Goal: Book appointment/travel/reservation

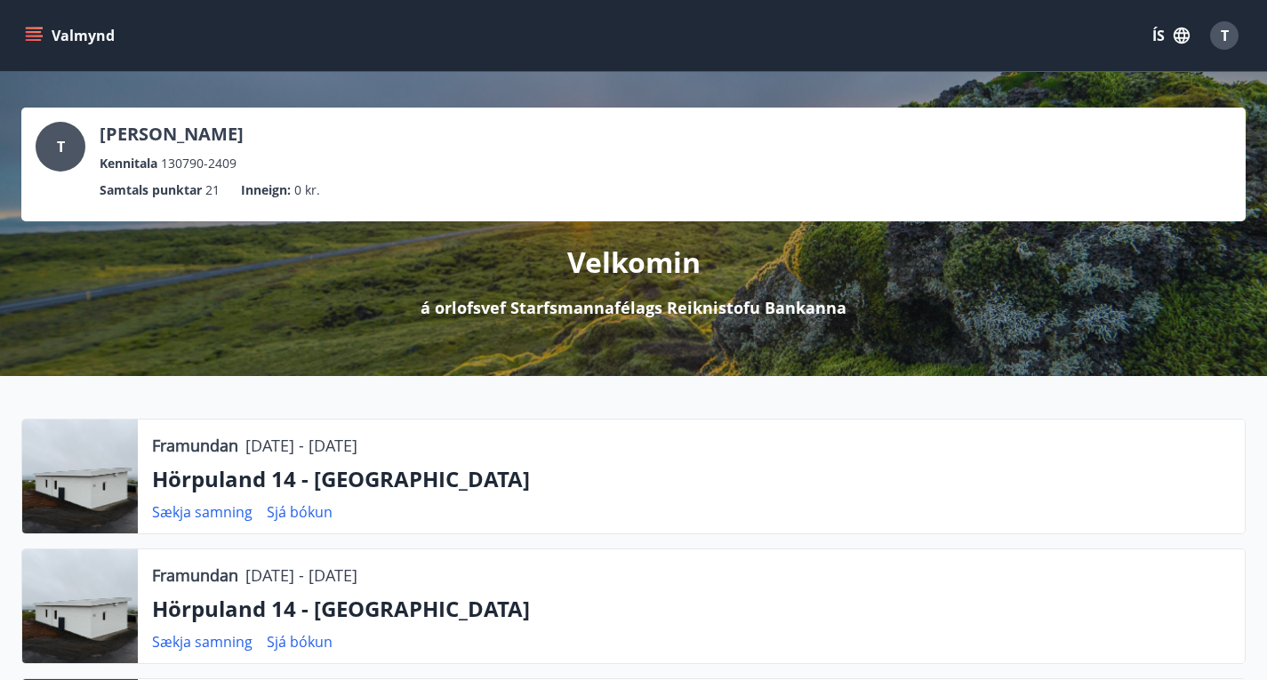
click at [34, 51] on button "Valmynd" at bounding box center [71, 36] width 100 height 32
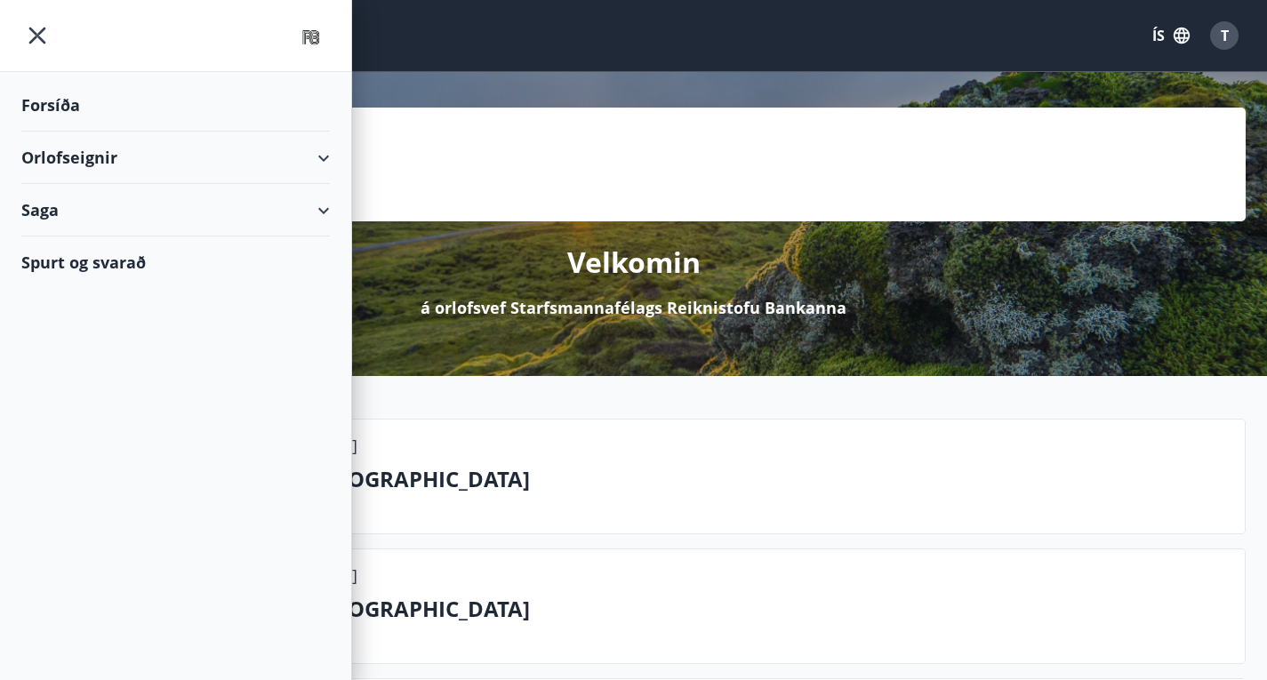
click at [70, 173] on div "Orlofseignir" at bounding box center [175, 158] width 309 height 52
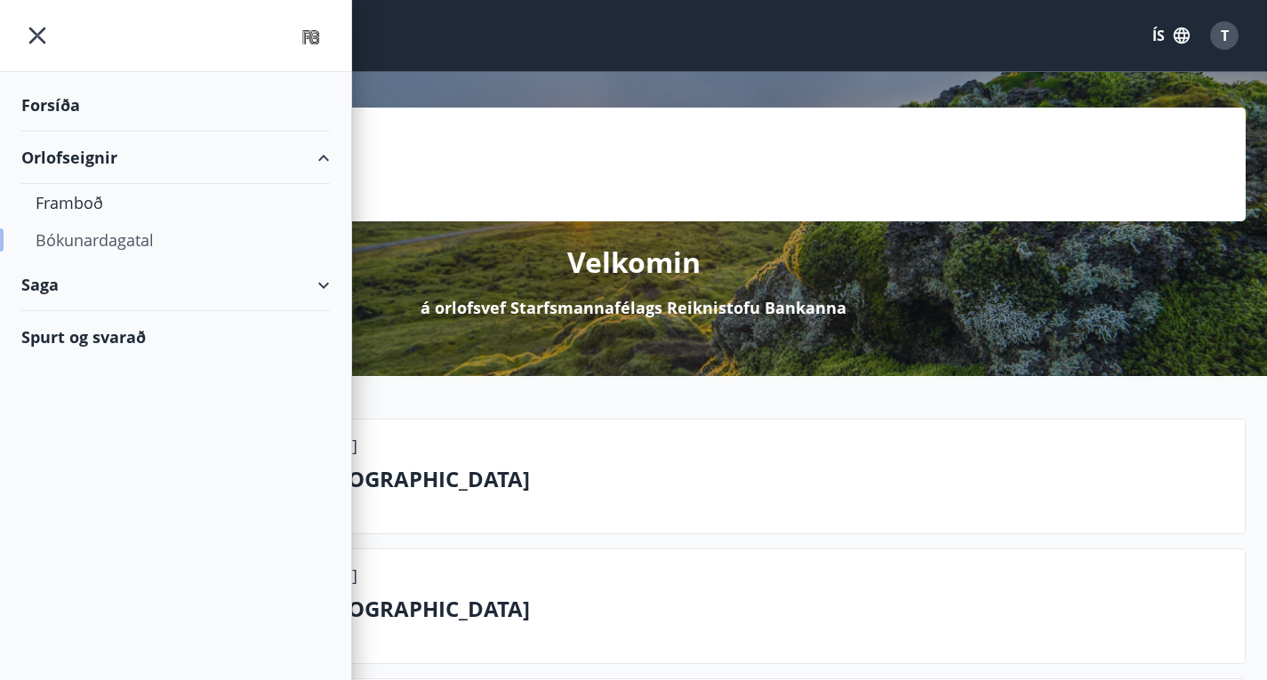
click at [72, 239] on div "Bókunardagatal" at bounding box center [176, 239] width 280 height 37
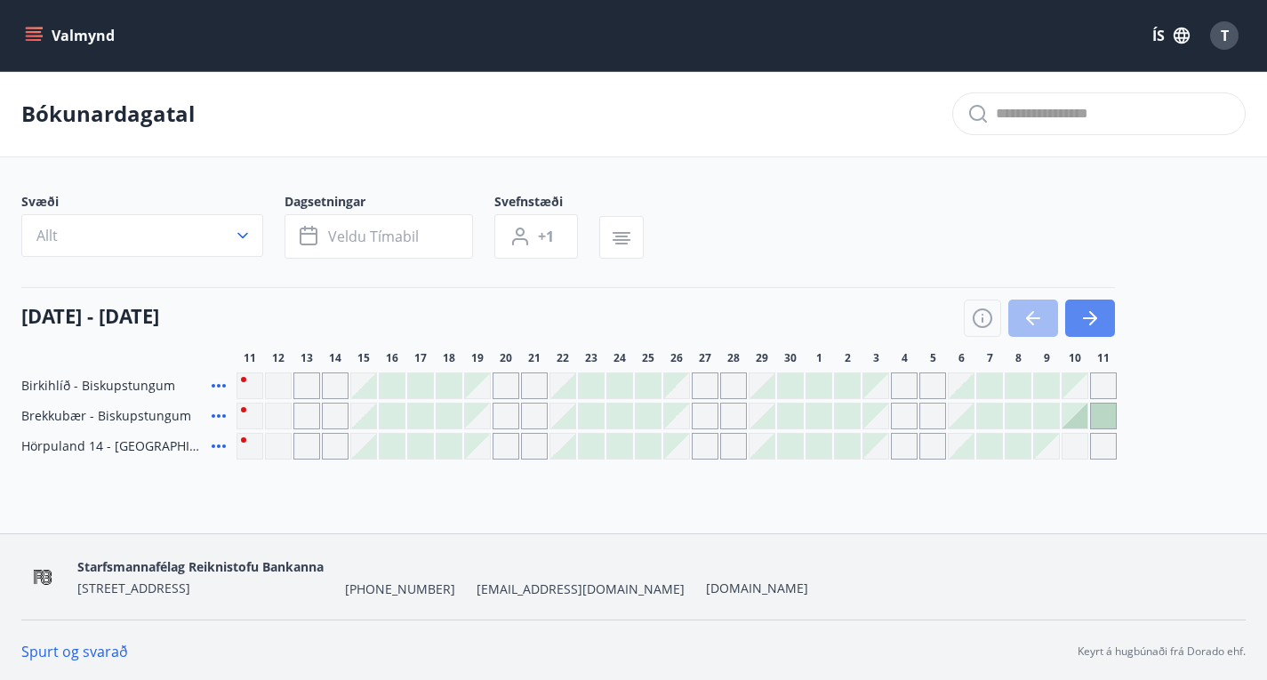
click at [1111, 331] on button "button" at bounding box center [1090, 318] width 50 height 37
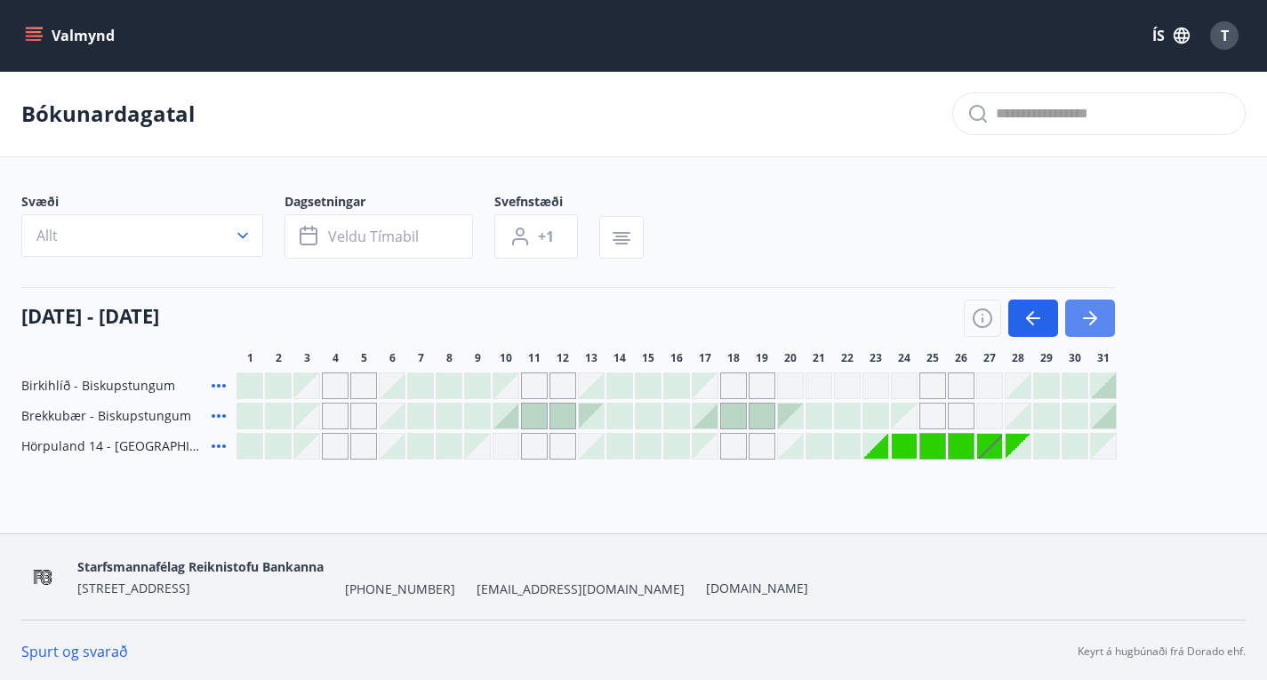
click at [1111, 331] on button "button" at bounding box center [1090, 318] width 50 height 37
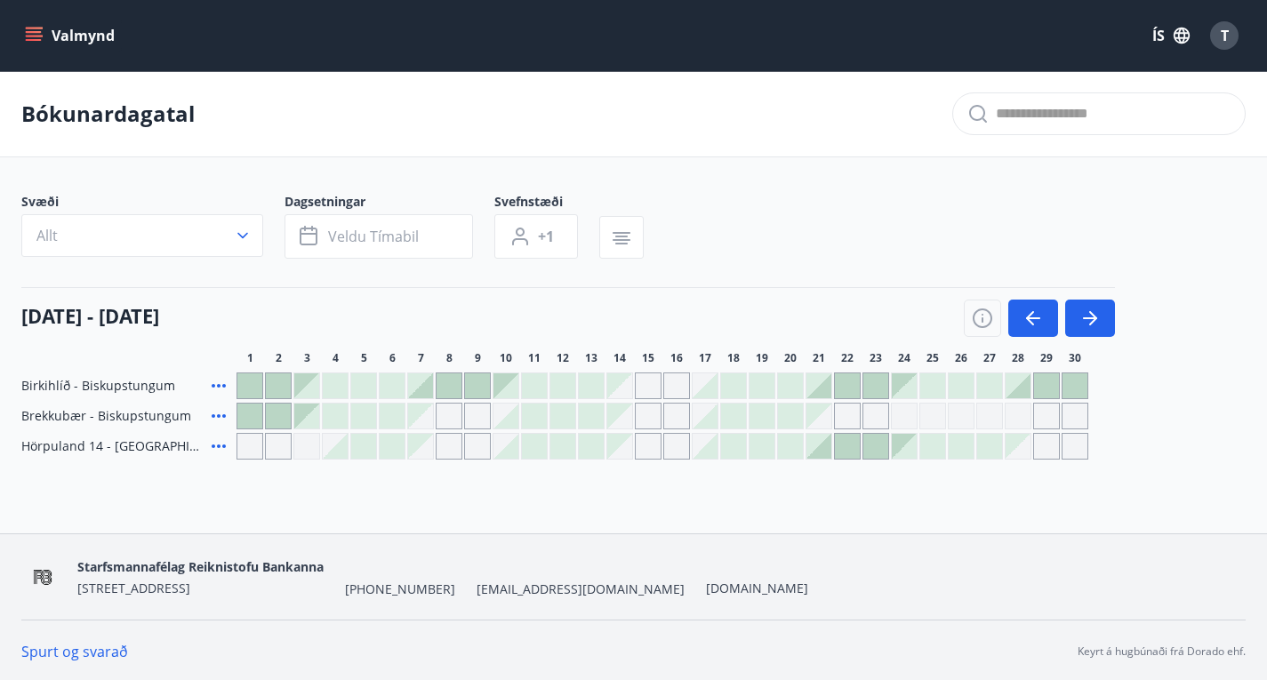
click at [31, 34] on icon "menu" at bounding box center [34, 36] width 18 height 18
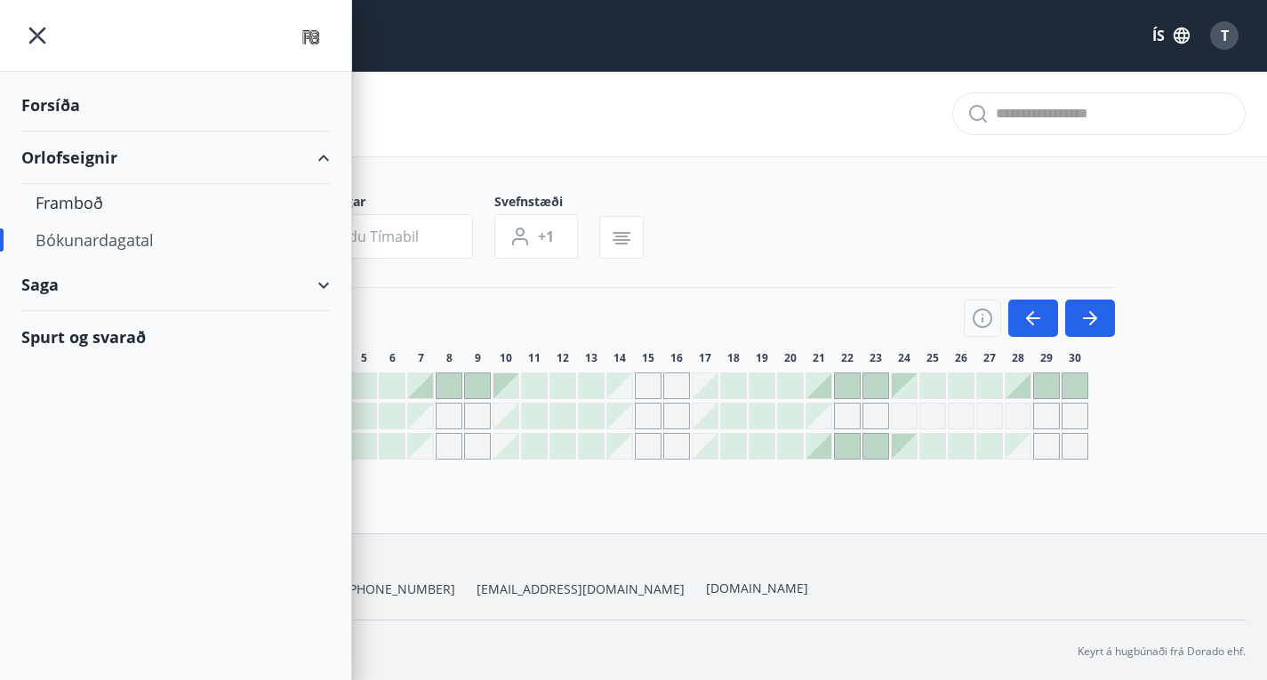
click at [67, 108] on div "Forsíða" at bounding box center [175, 105] width 309 height 52
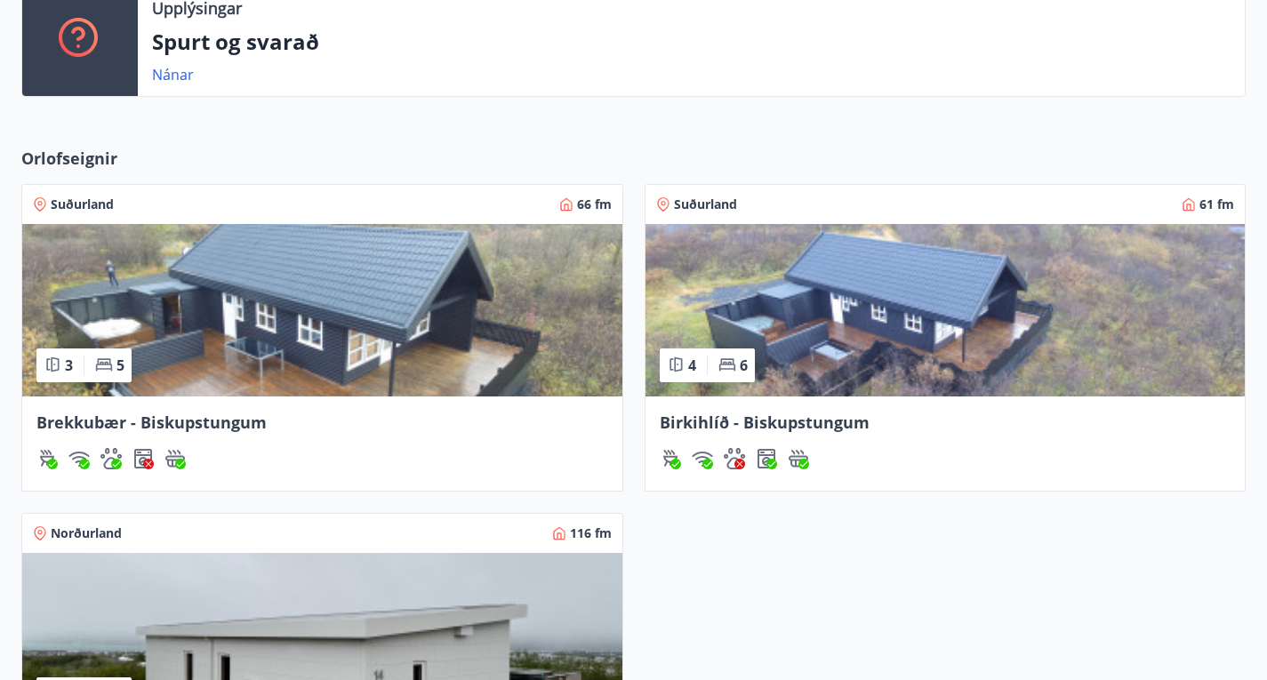
scroll to position [703, 0]
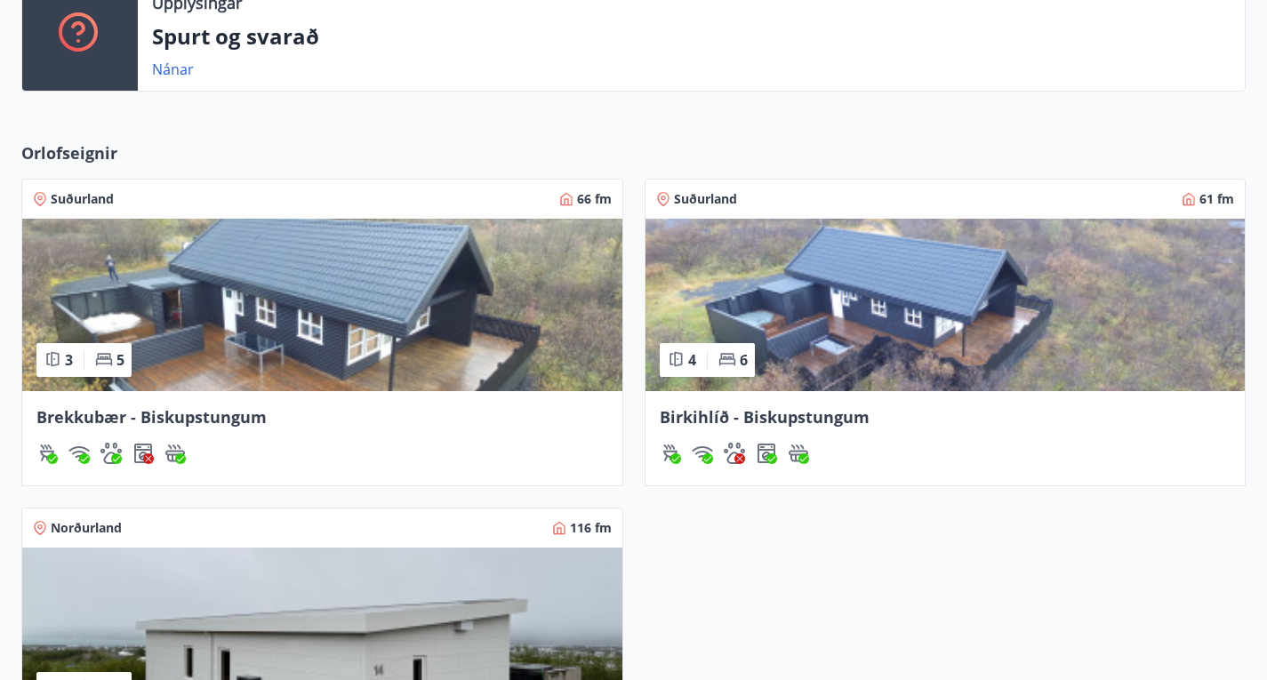
click at [646, 391] on img at bounding box center [946, 305] width 600 height 173
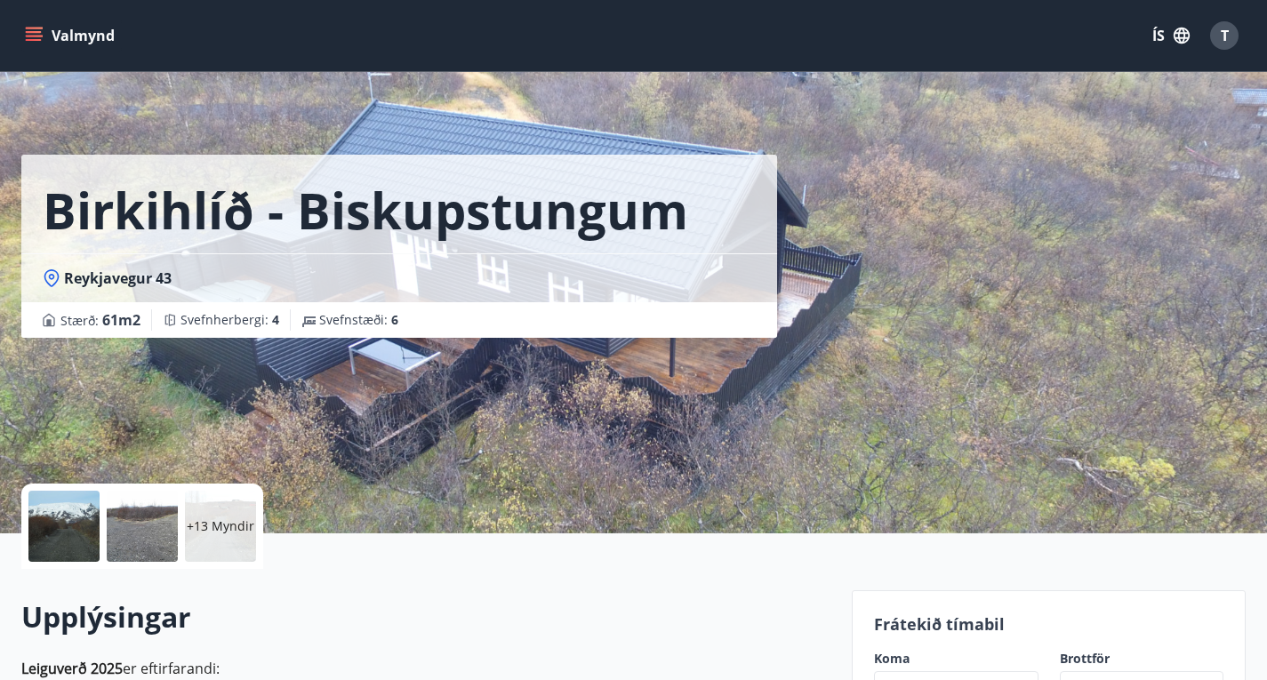
click at [203, 533] on p "+13 Myndir" at bounding box center [221, 527] width 68 height 18
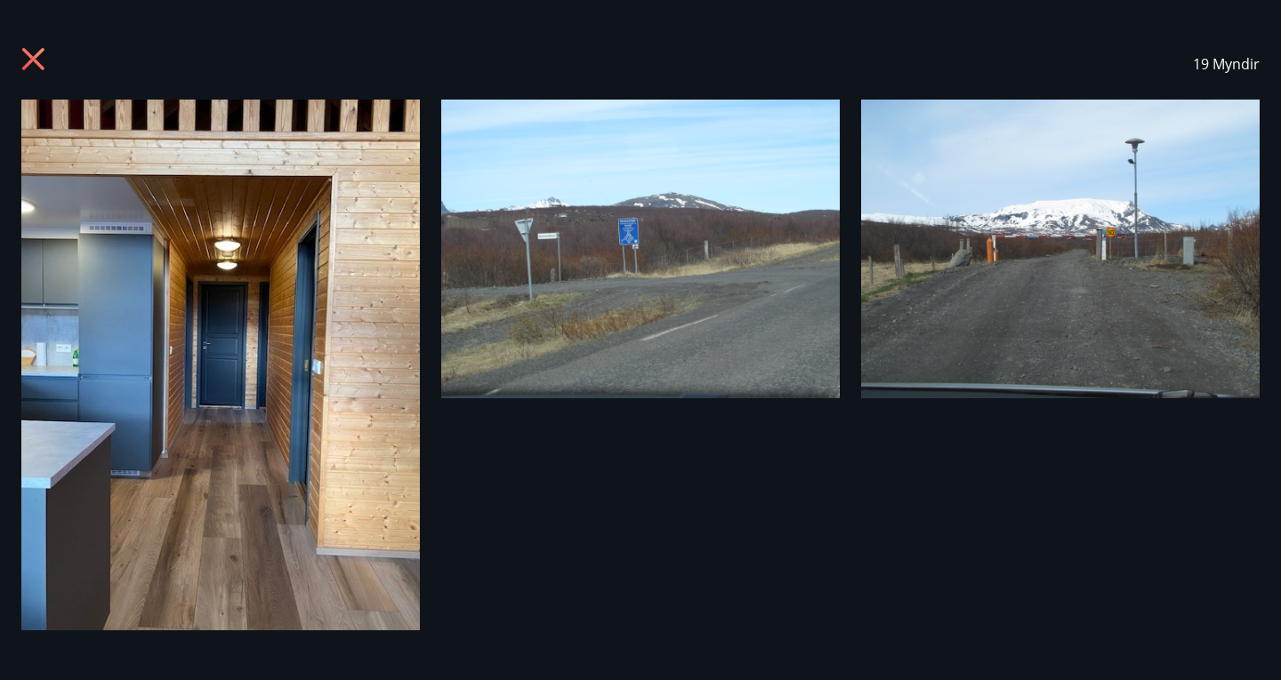
click at [31, 65] on icon at bounding box center [35, 61] width 28 height 28
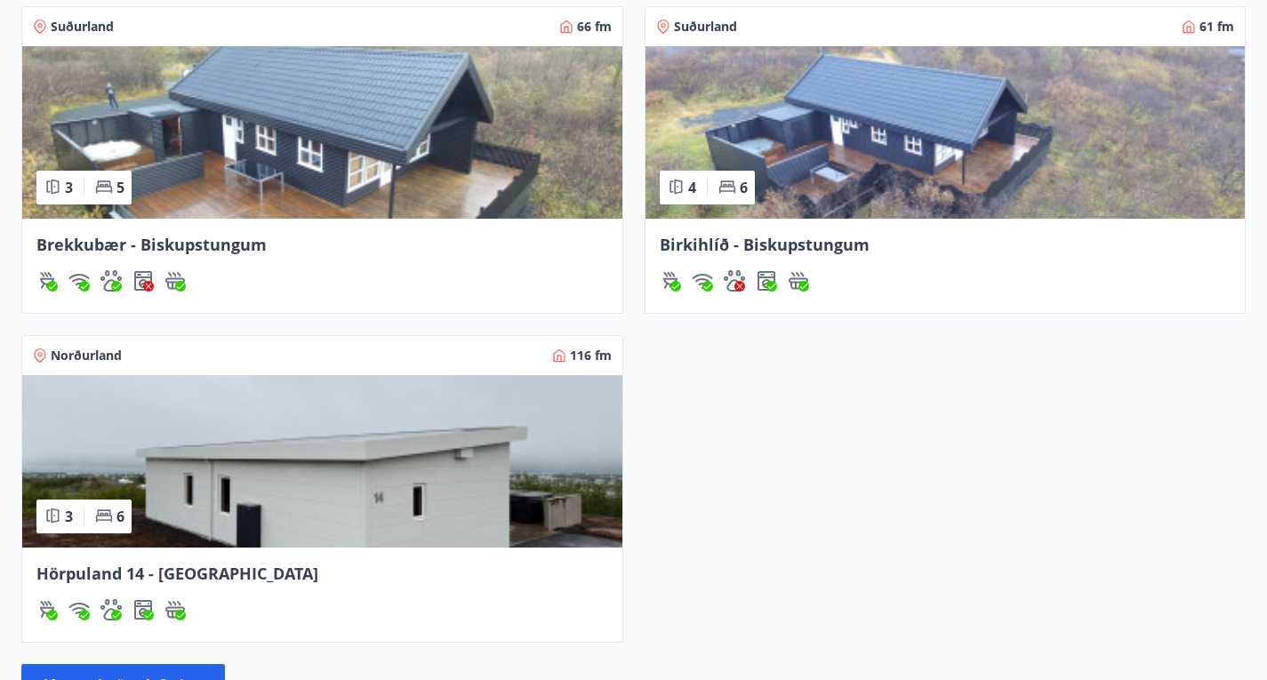
scroll to position [881, 0]
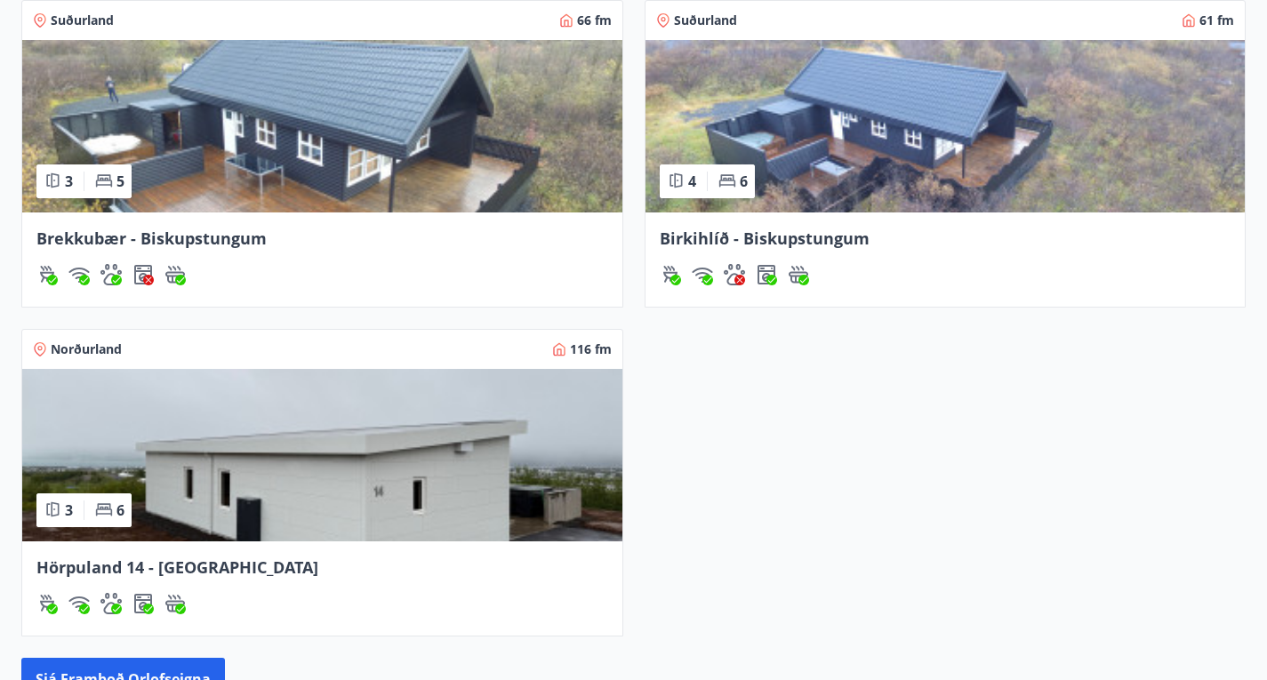
click at [183, 213] on img at bounding box center [322, 126] width 600 height 173
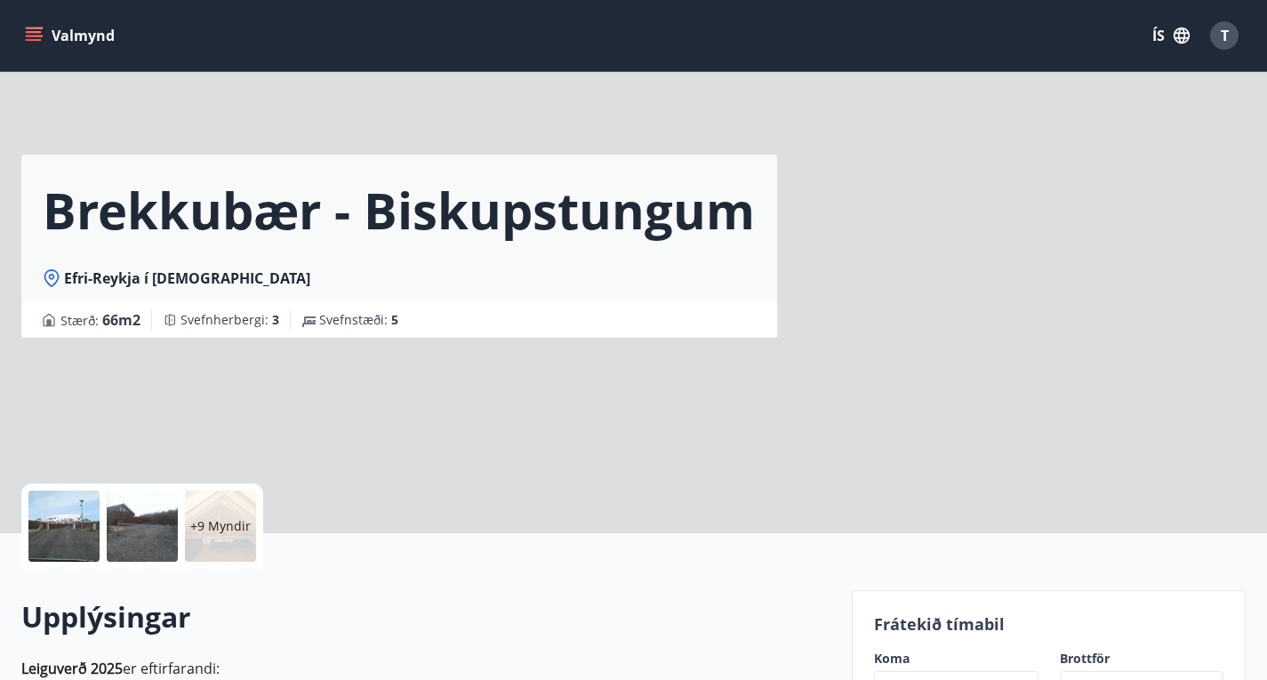
click at [213, 526] on p "+9 Myndir" at bounding box center [220, 527] width 60 height 18
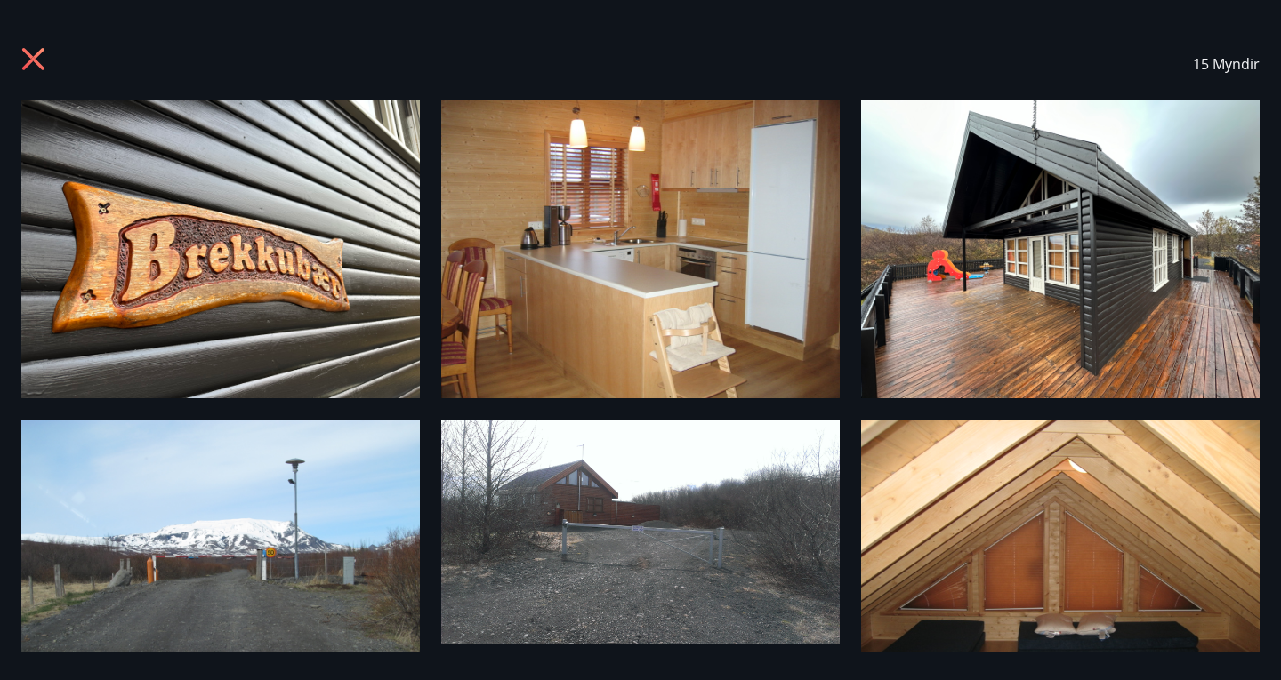
click at [436, 337] on div "15 Myndir" at bounding box center [640, 339] width 1281 height 623
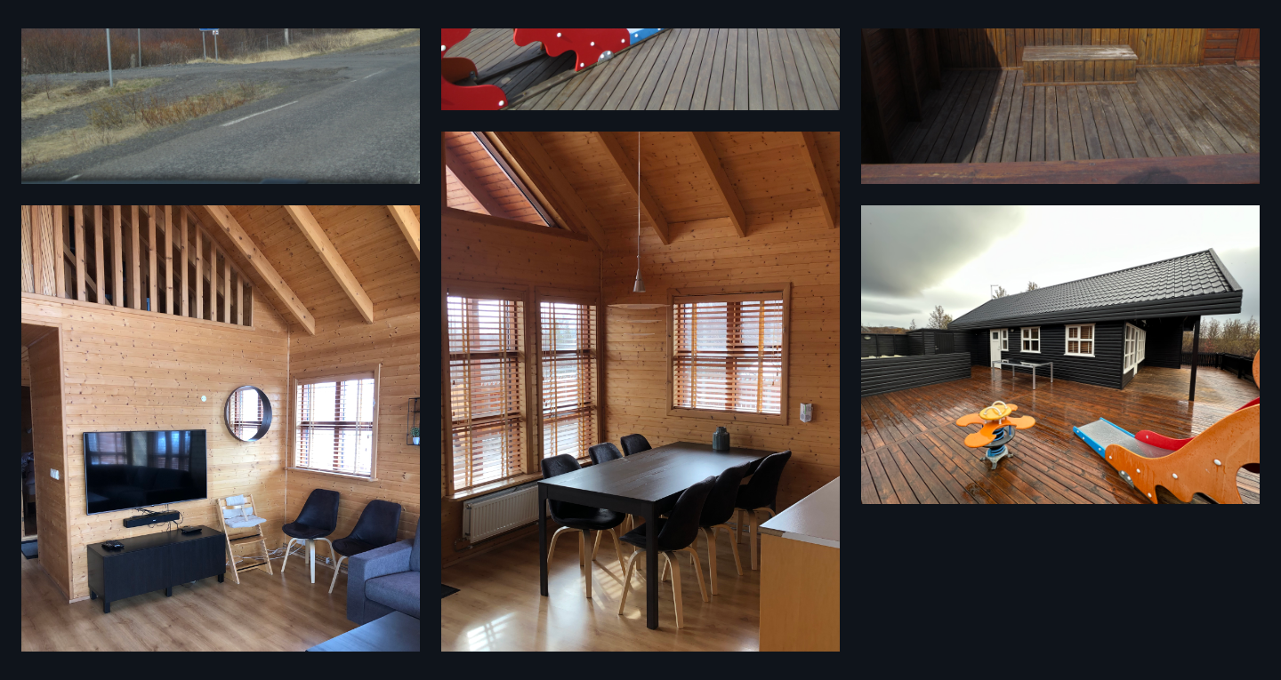
scroll to position [1265, 0]
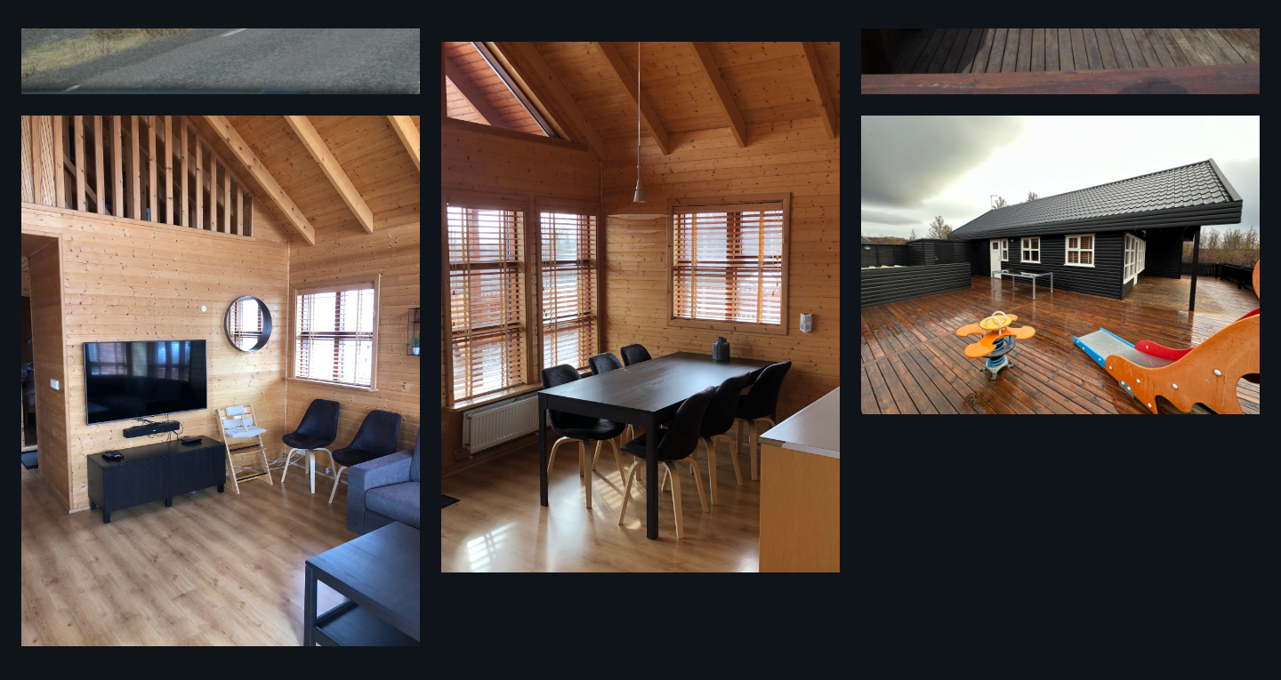
click at [0, 271] on div "15 Myndir" at bounding box center [640, 339] width 1281 height 623
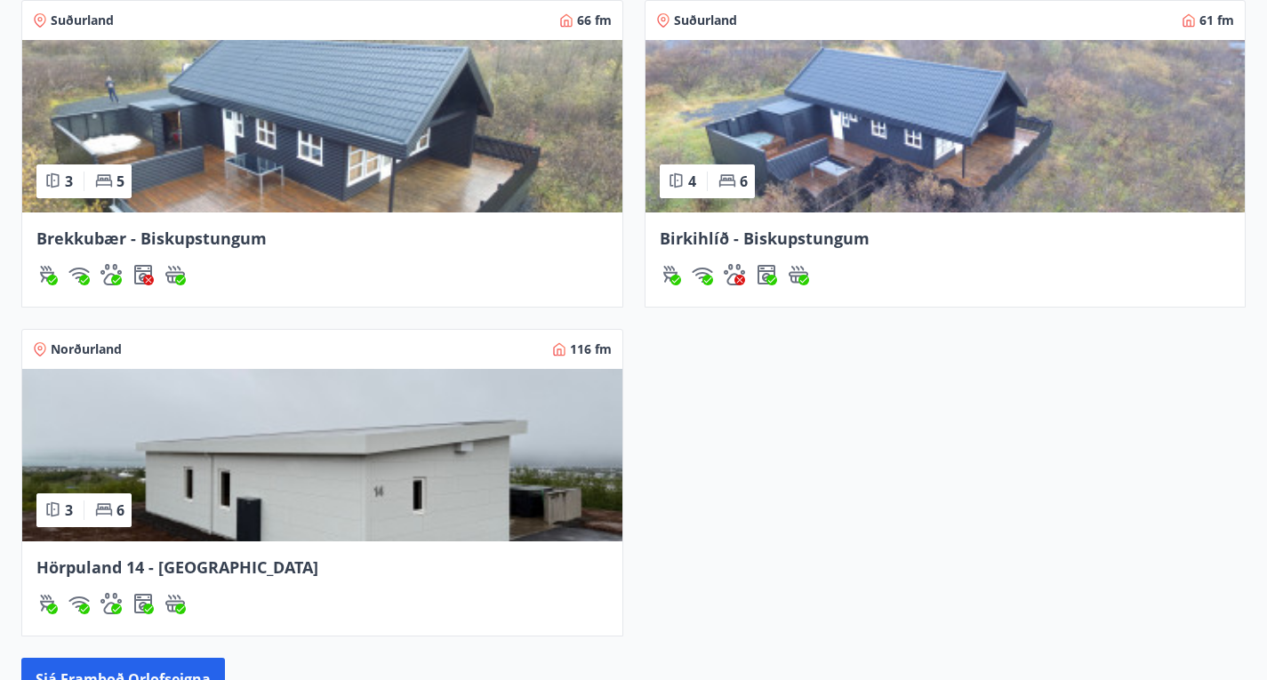
scroll to position [896, 0]
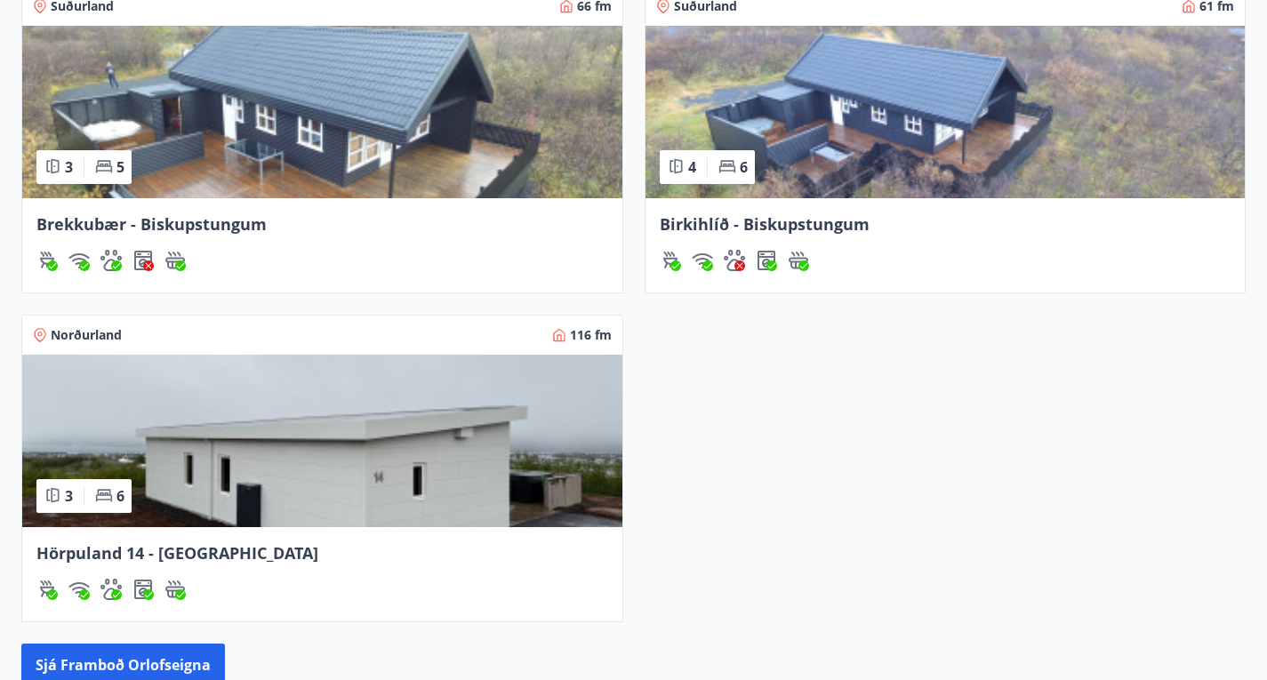
click at [646, 194] on img at bounding box center [946, 112] width 600 height 173
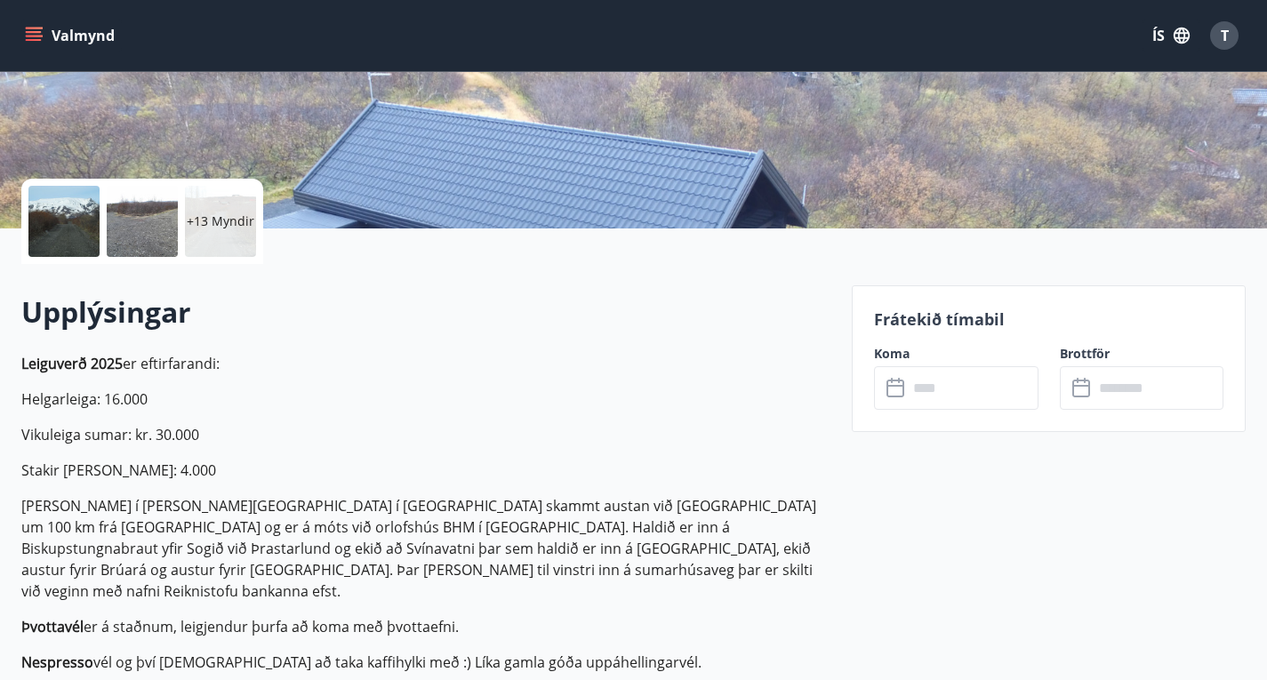
scroll to position [306, 0]
click at [1006, 417] on div "Frátekið tímabil Koma ​ ​ Brottför ​ ​" at bounding box center [1049, 358] width 394 height 147
click at [962, 392] on input "text" at bounding box center [973, 387] width 131 height 44
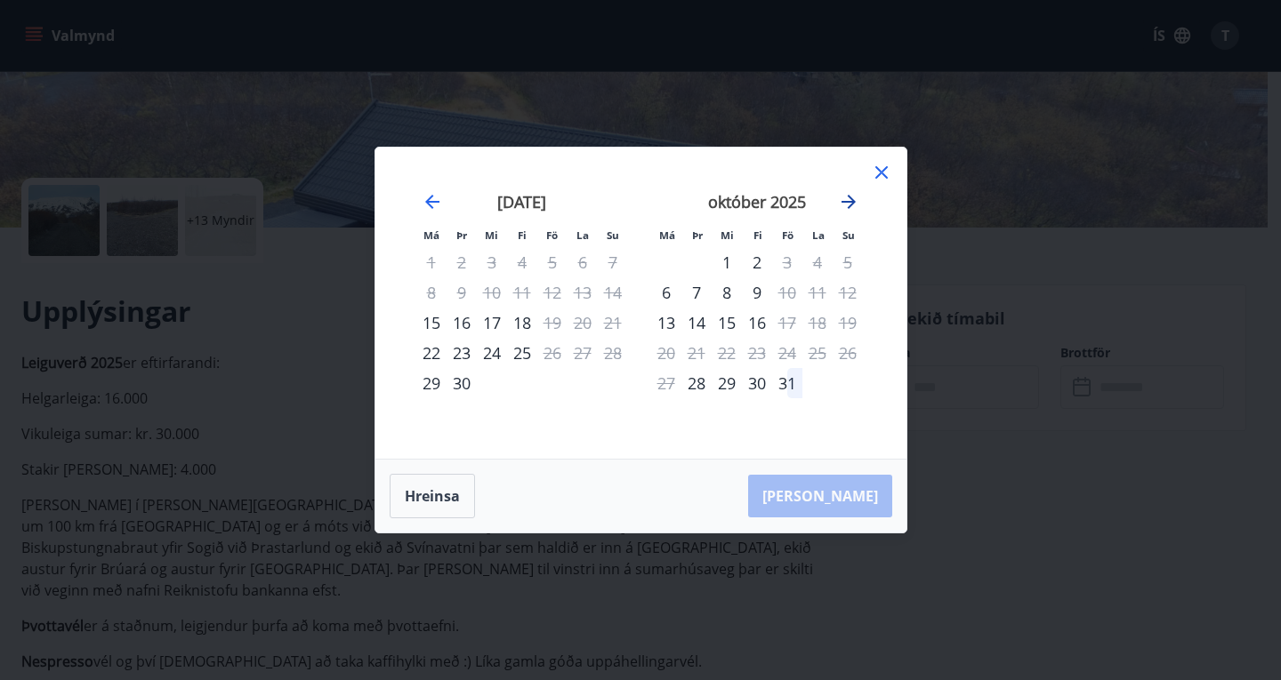
click at [850, 208] on icon "Move forward to switch to the next month." at bounding box center [848, 201] width 21 height 21
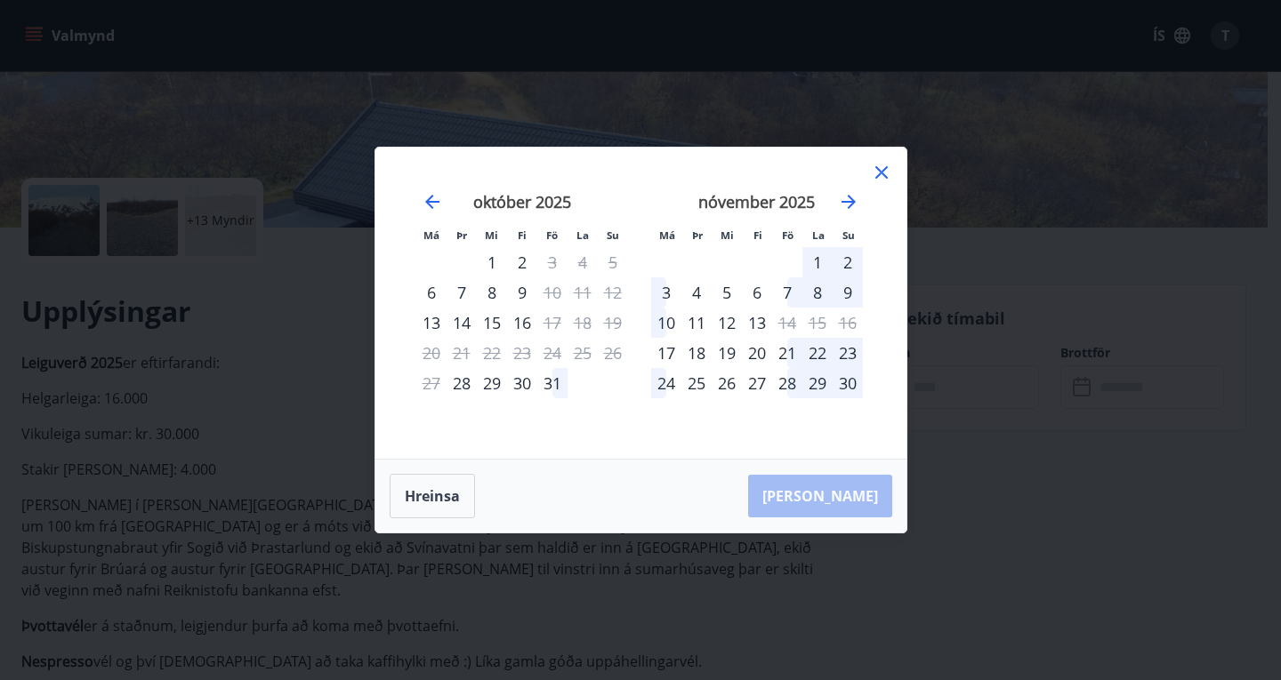
click at [816, 263] on div "1" at bounding box center [817, 262] width 30 height 30
click at [853, 265] on div "2" at bounding box center [847, 262] width 30 height 30
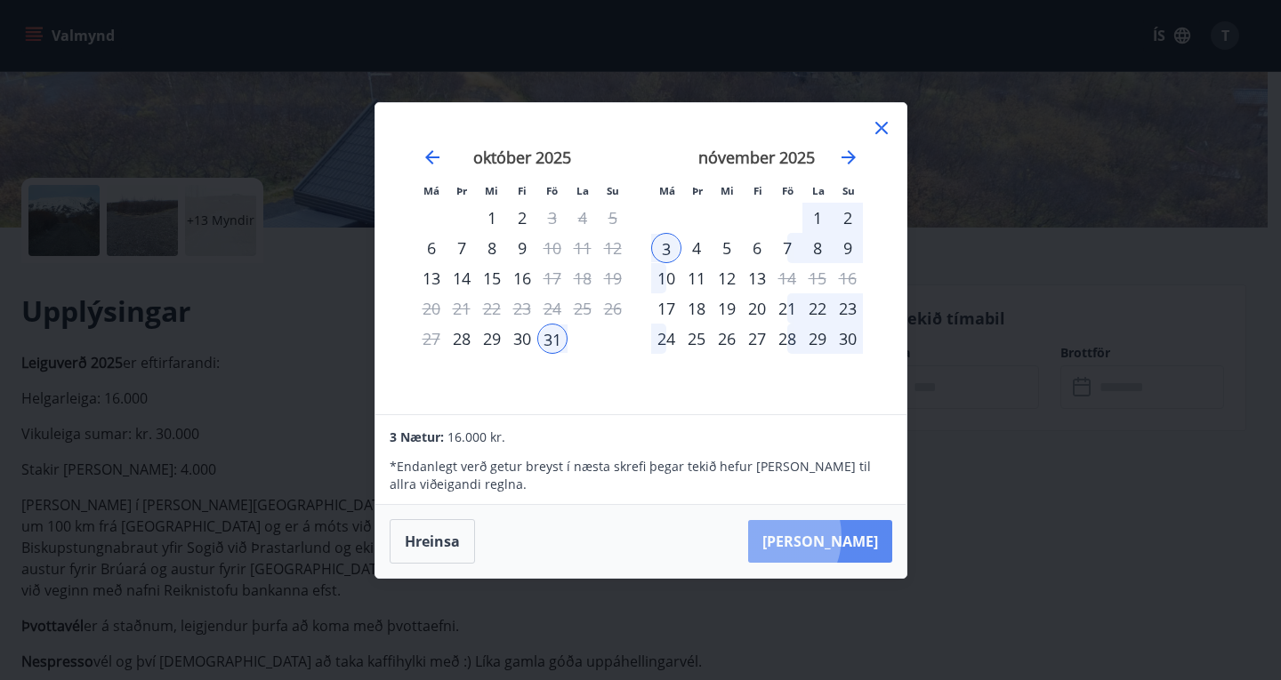
click at [817, 537] on button "[PERSON_NAME]" at bounding box center [820, 541] width 144 height 43
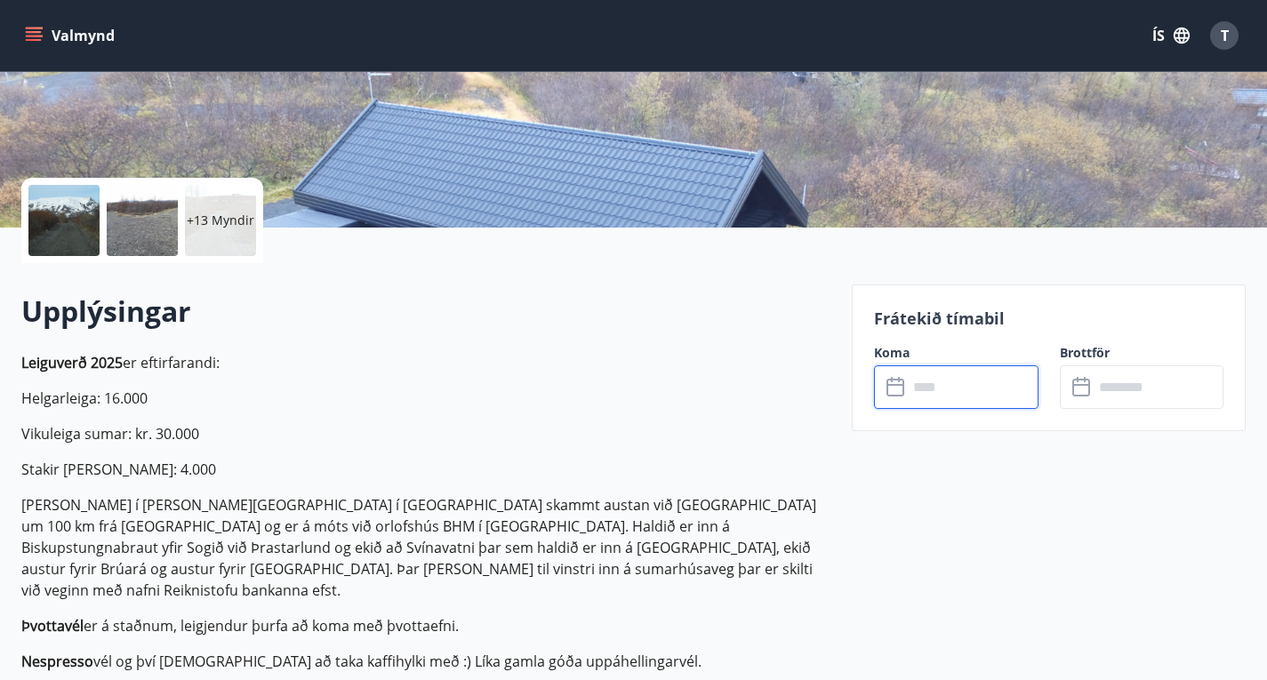
type input "******"
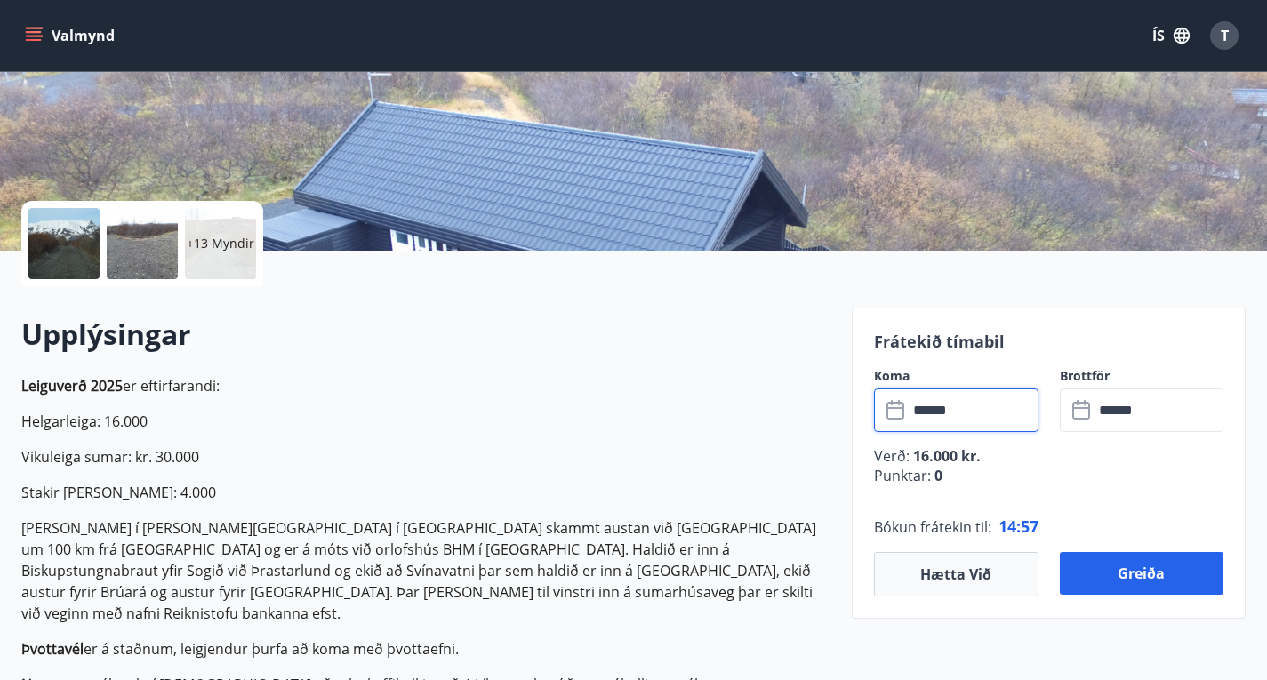
scroll to position [0, 0]
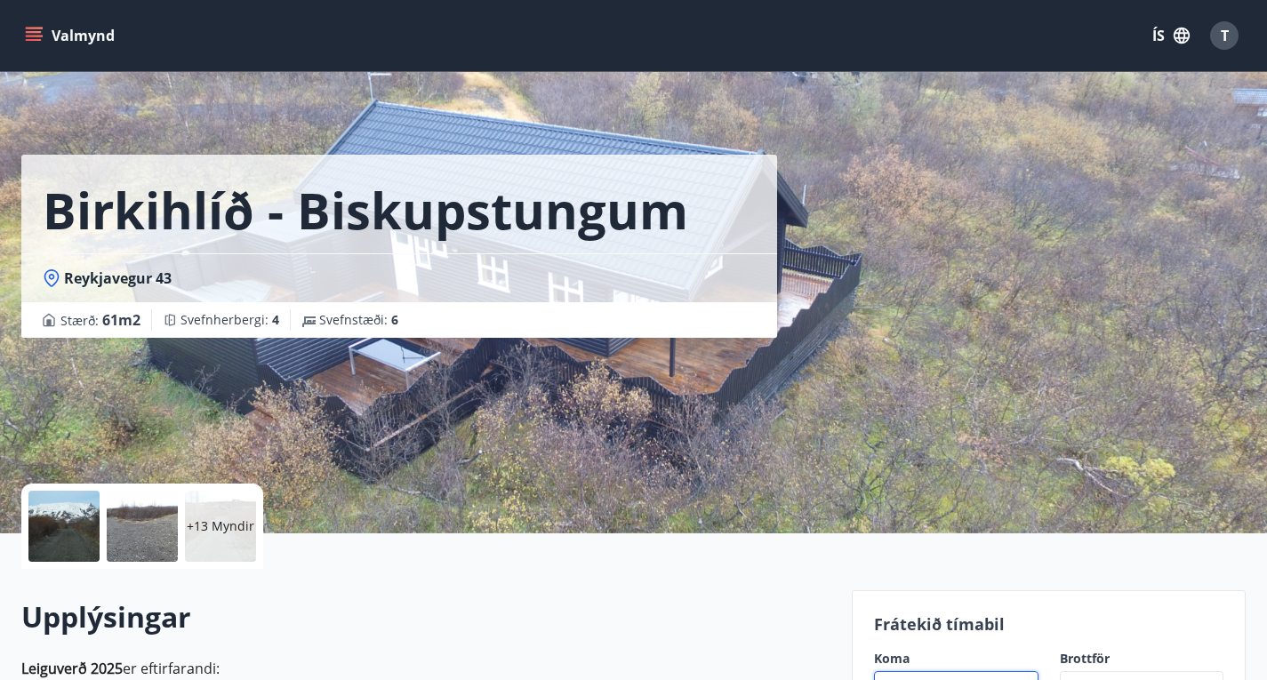
click at [69, 37] on button "Valmynd" at bounding box center [71, 36] width 100 height 32
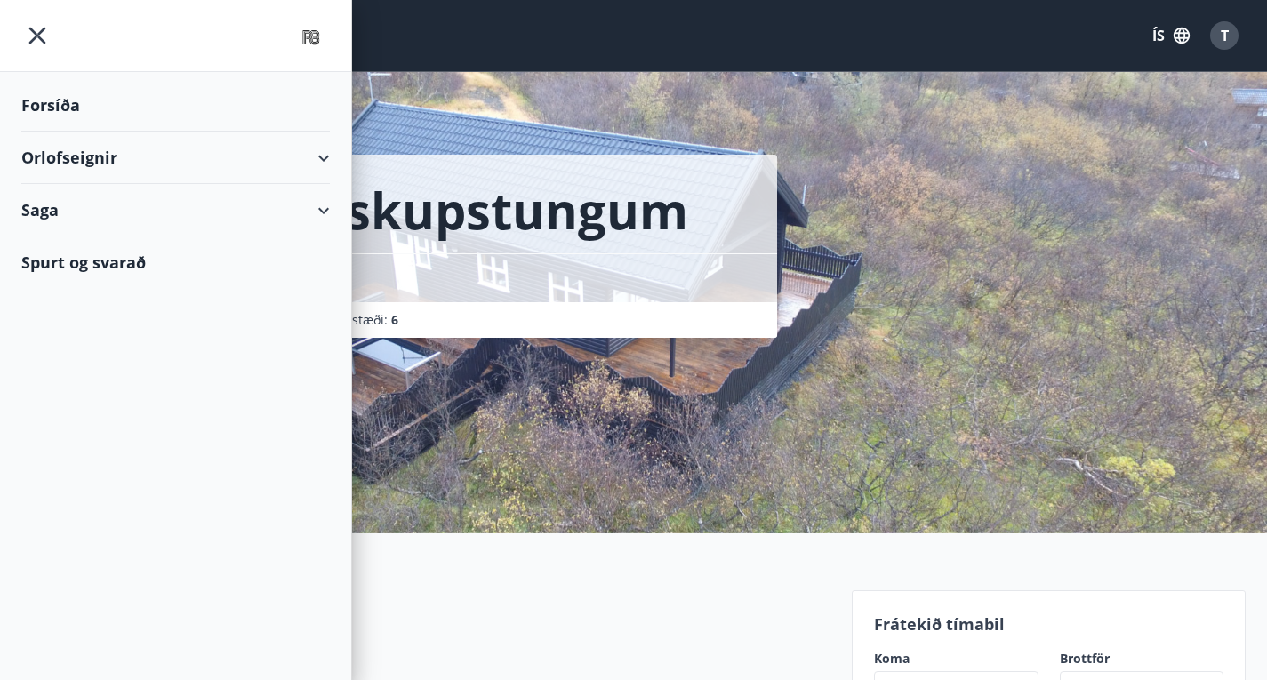
click at [55, 154] on div "Orlofseignir" at bounding box center [175, 158] width 309 height 52
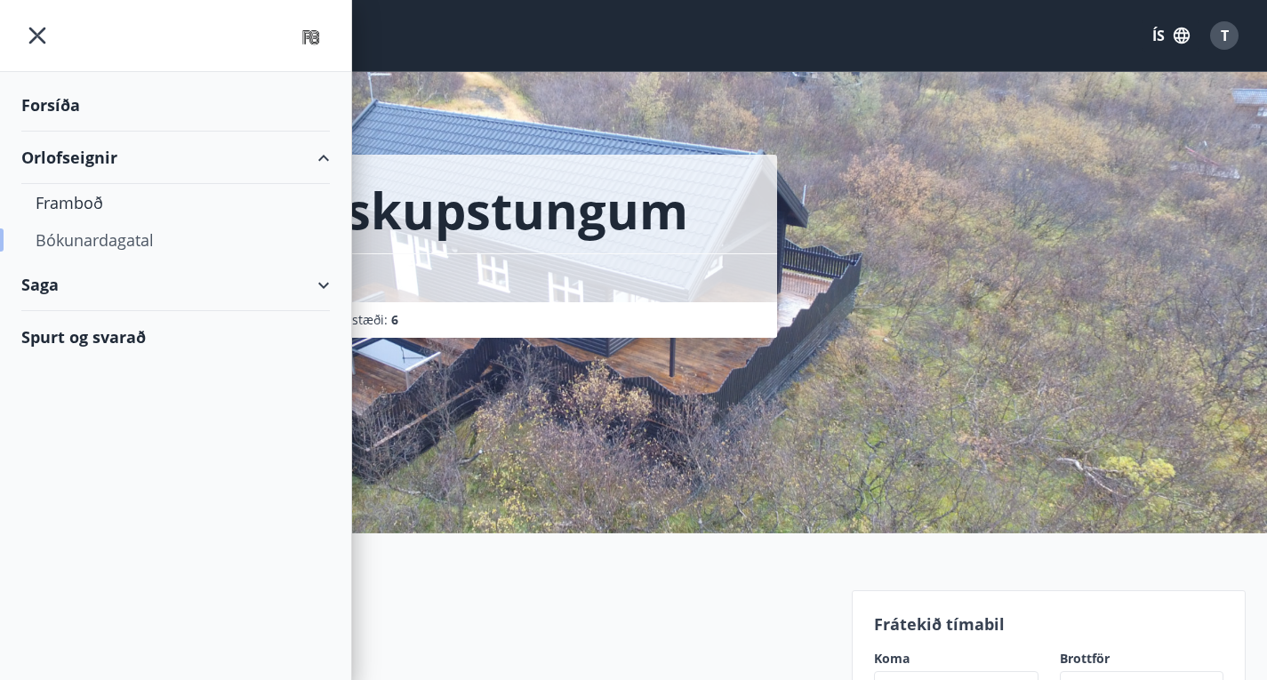
click at [66, 234] on div "Bókunardagatal" at bounding box center [176, 239] width 280 height 37
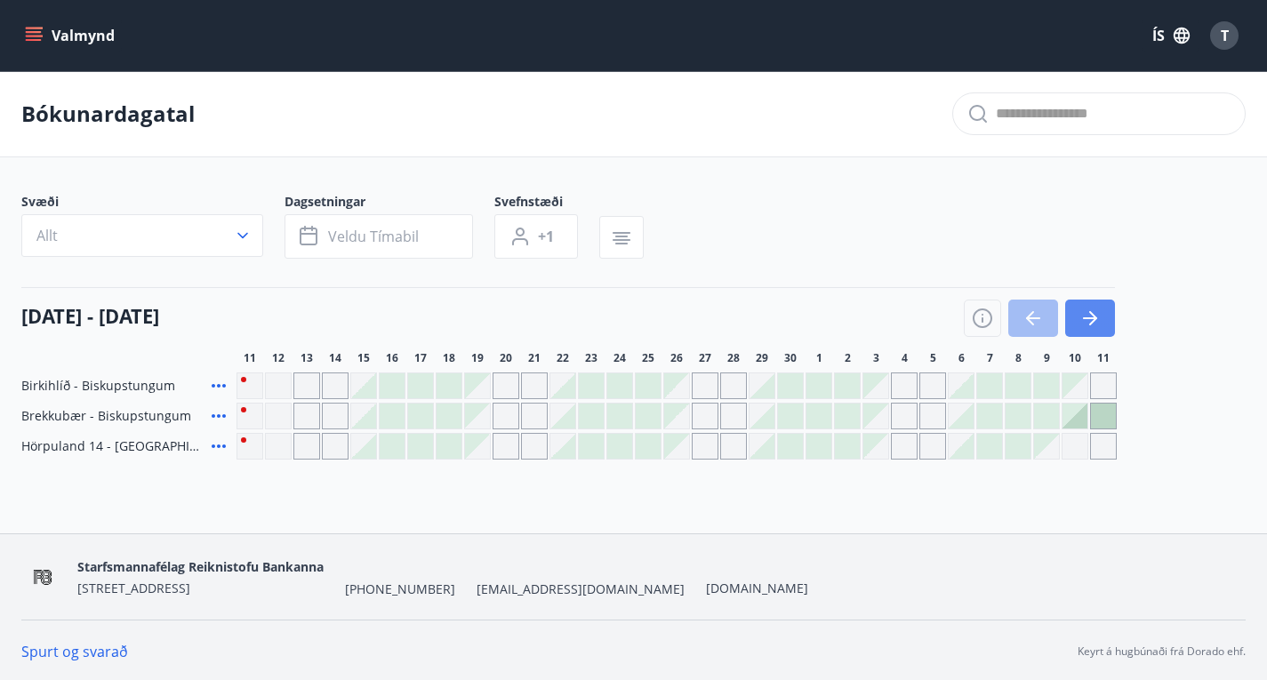
click at [1080, 329] on icon "button" at bounding box center [1090, 318] width 21 height 21
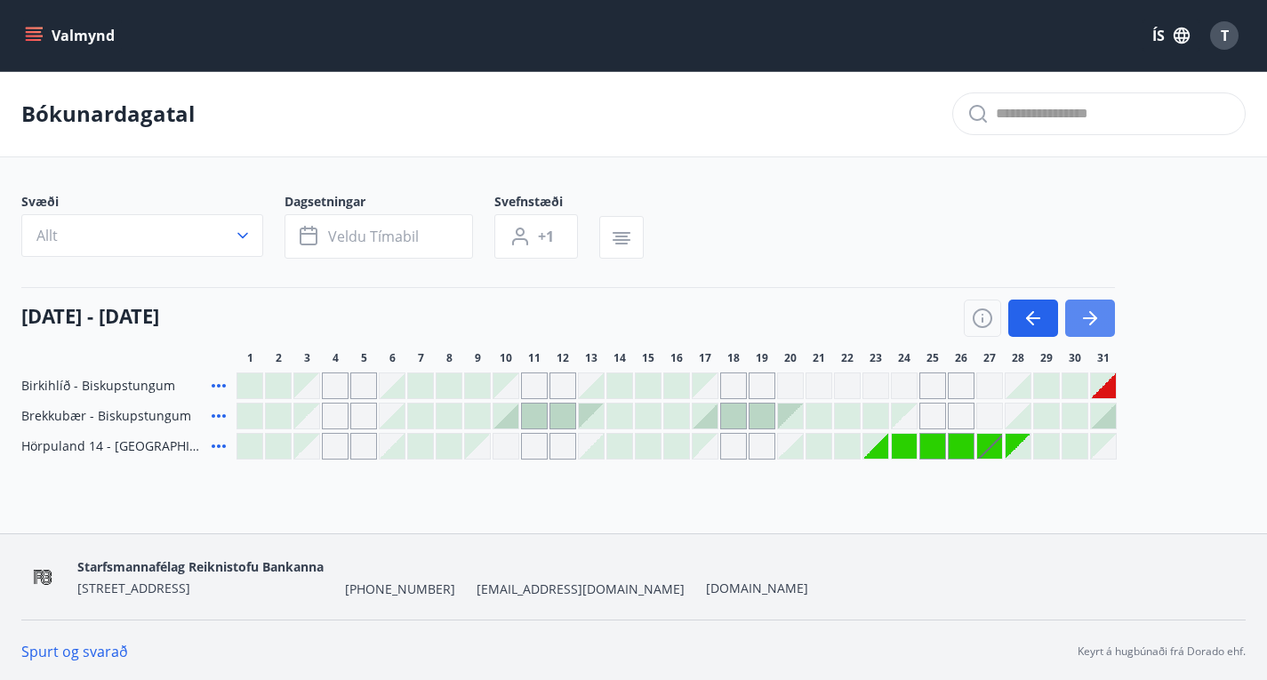
click at [1080, 329] on icon "button" at bounding box center [1090, 318] width 21 height 21
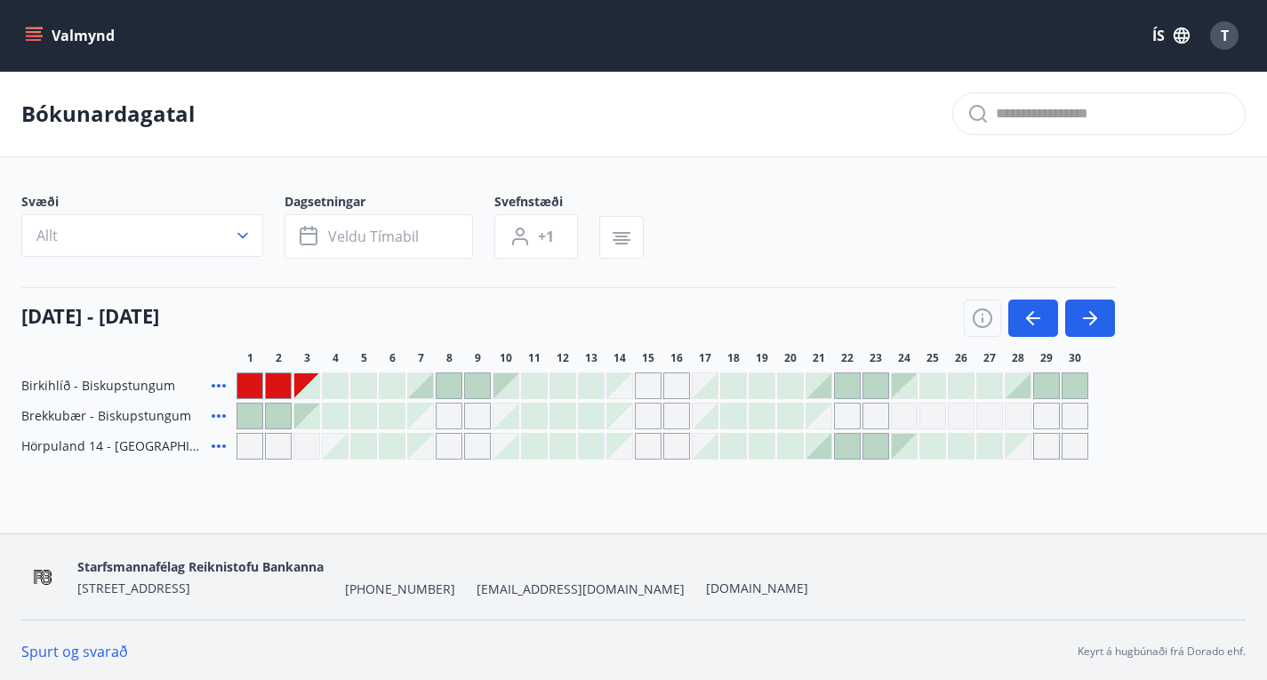
click at [445, 398] on div at bounding box center [449, 386] width 25 height 25
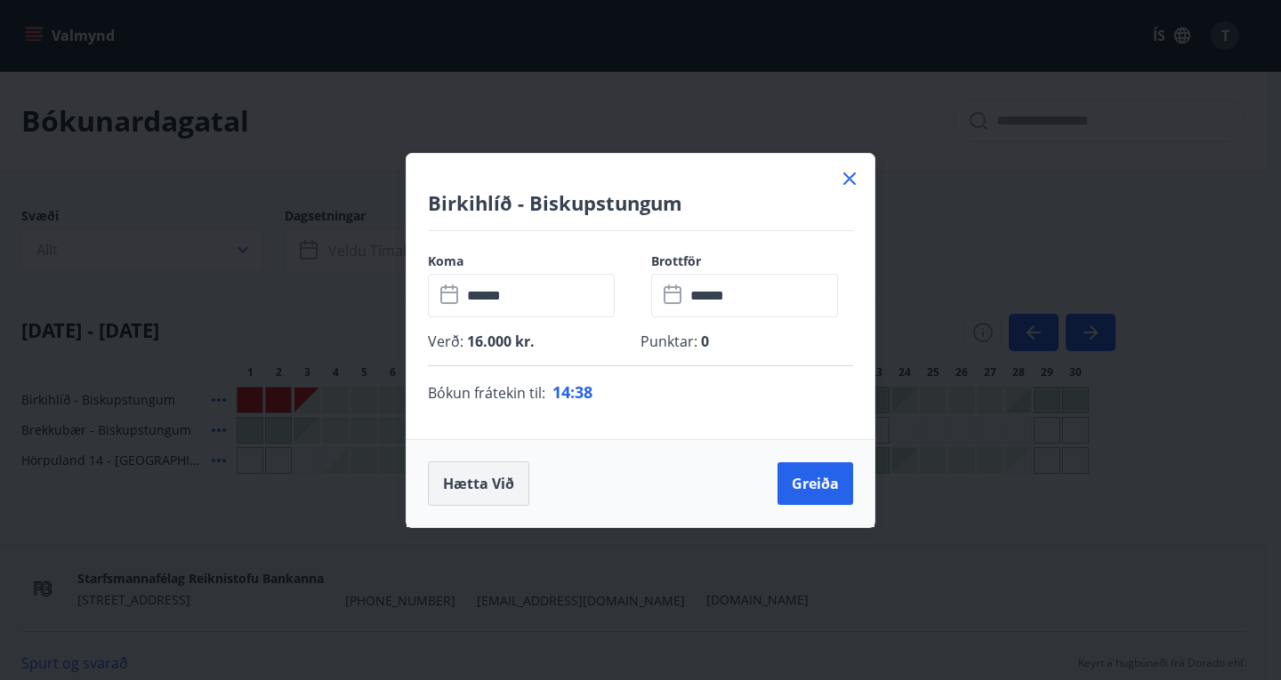
click at [475, 486] on button "Hætta við" at bounding box center [478, 484] width 101 height 44
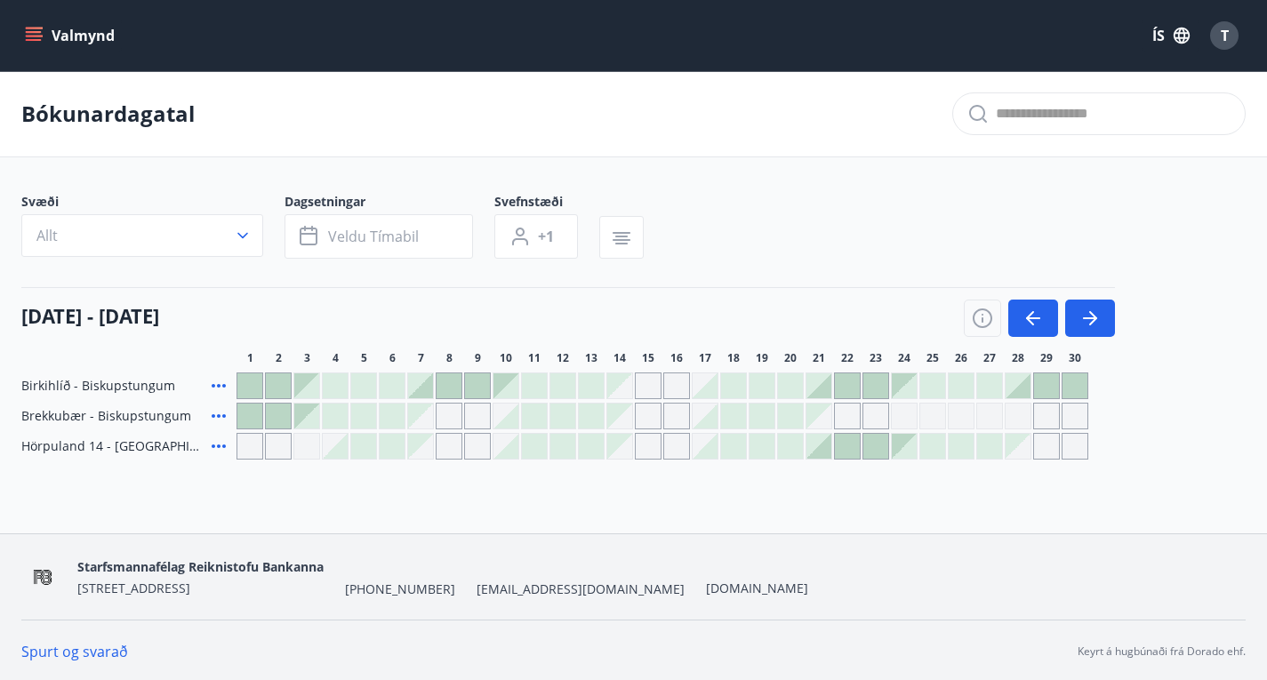
click at [450, 398] on div at bounding box center [449, 386] width 25 height 25
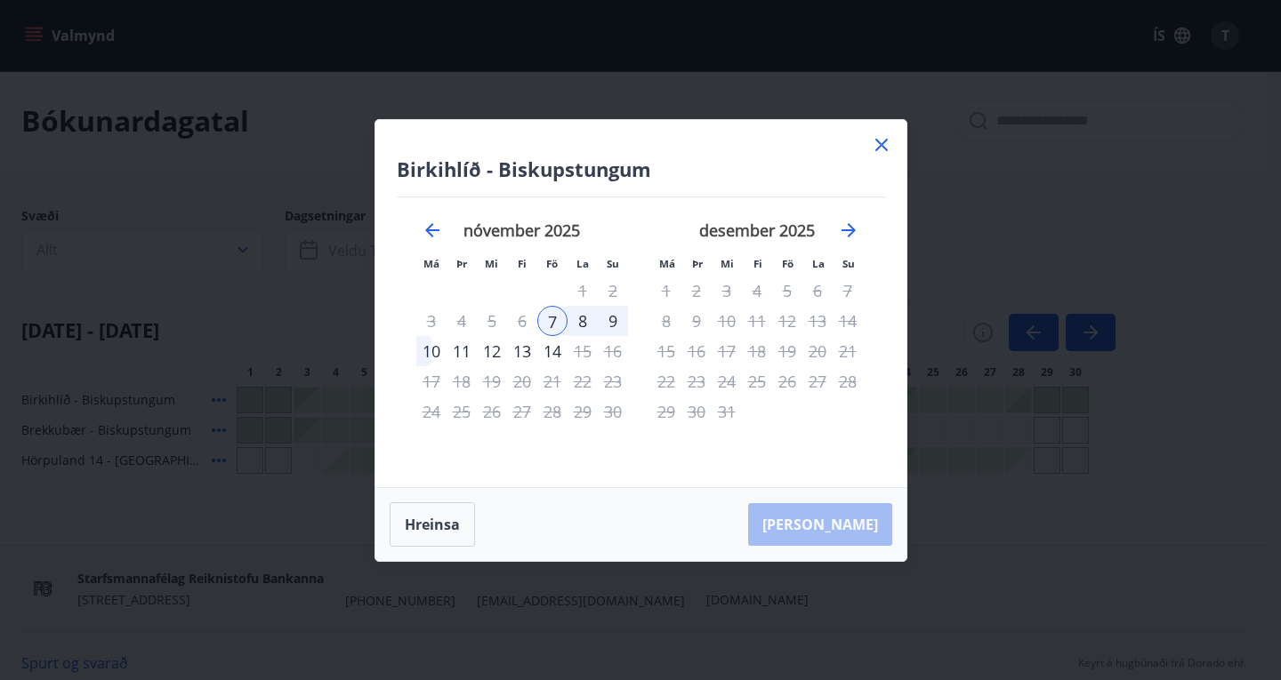
click at [575, 322] on div "8" at bounding box center [582, 321] width 30 height 30
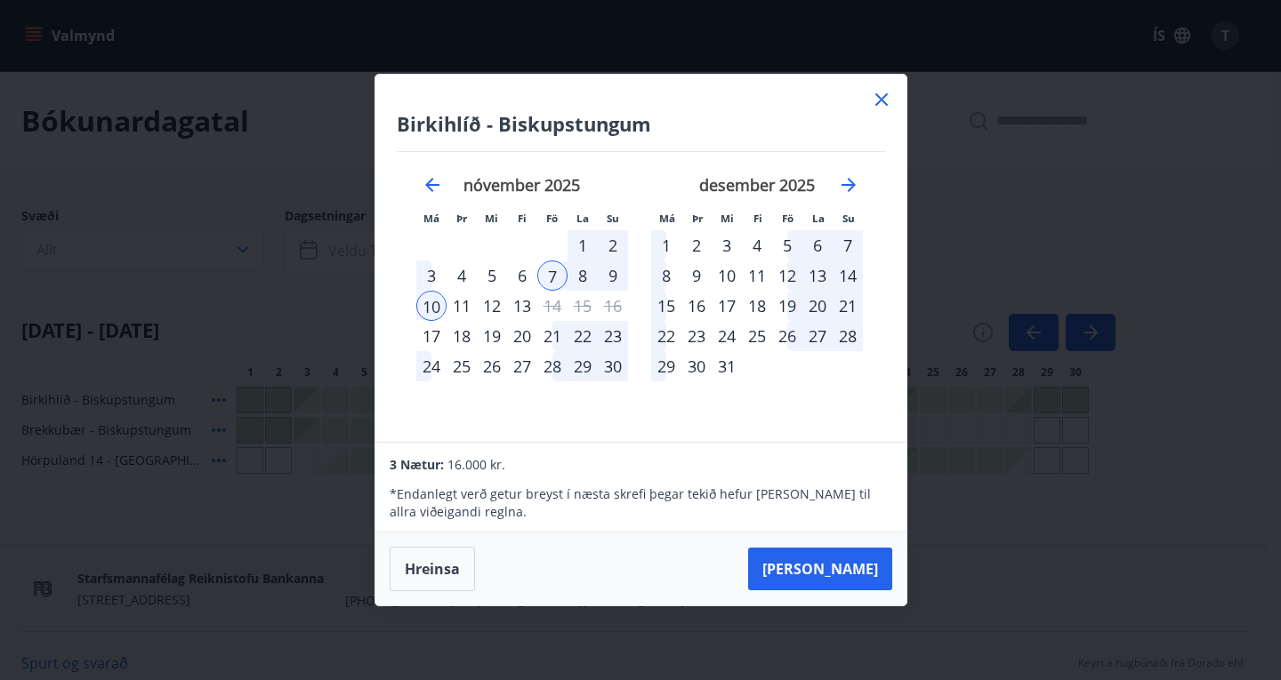
click at [614, 279] on div "9" at bounding box center [613, 276] width 30 height 30
click at [613, 279] on div "9" at bounding box center [613, 276] width 30 height 30
click at [582, 276] on div "8" at bounding box center [582, 276] width 30 height 30
click at [847, 563] on button "[PERSON_NAME]" at bounding box center [820, 569] width 144 height 43
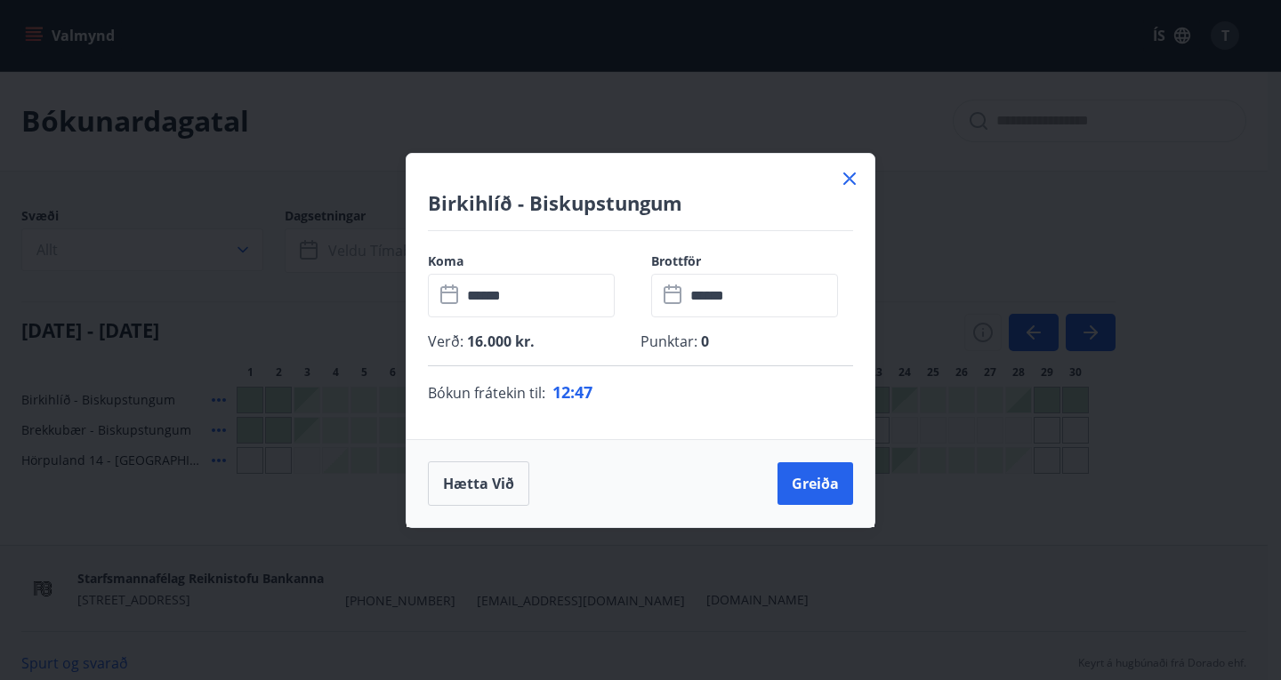
click at [836, 177] on div "Birkihlíð - Biskupstungum" at bounding box center [640, 192] width 468 height 77
click at [850, 176] on icon at bounding box center [849, 179] width 12 height 12
